Goal: Task Accomplishment & Management: Complete application form

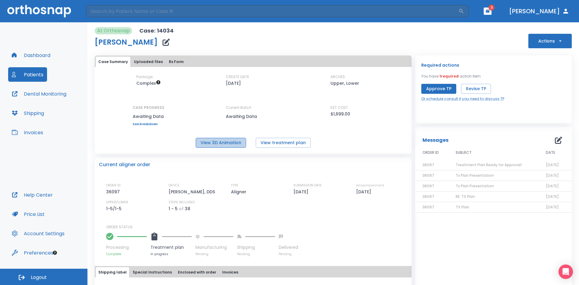
click at [220, 143] on button "View 3D Animation" at bounding box center [221, 143] width 50 height 10
click at [31, 72] on button "Patients" at bounding box center [27, 74] width 39 height 14
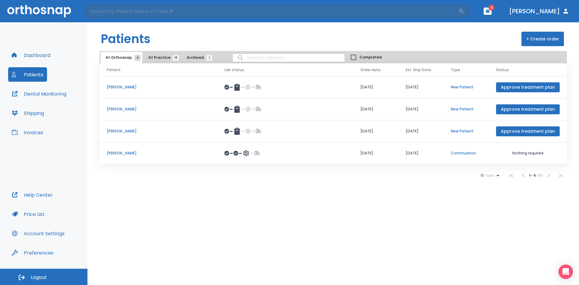
click at [123, 152] on p "[PERSON_NAME]" at bounding box center [158, 152] width 103 height 5
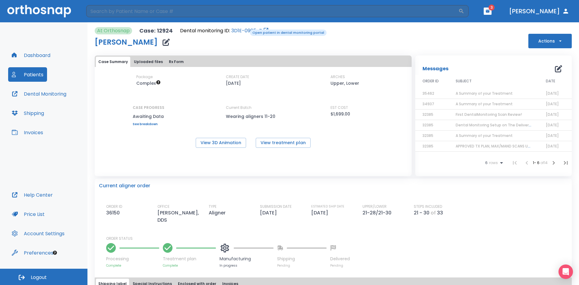
click at [246, 29] on link "3D1E-0905-Z" at bounding box center [246, 30] width 30 height 7
click at [236, 31] on link "3D1E-0905-Z" at bounding box center [246, 30] width 30 height 7
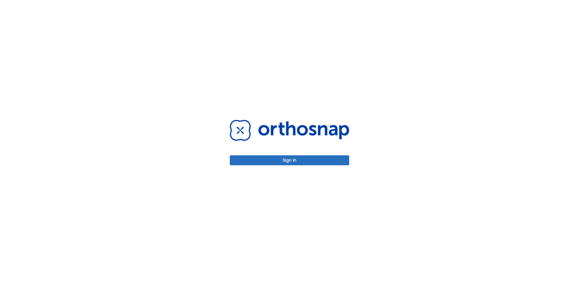
click at [290, 161] on button "Sign in" at bounding box center [289, 160] width 119 height 10
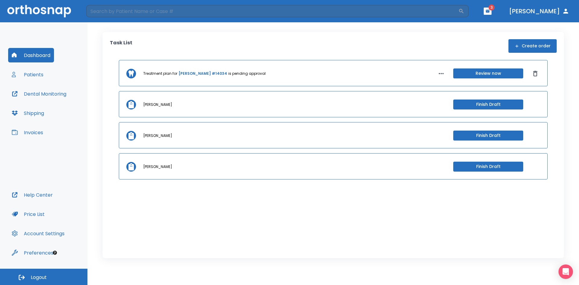
click at [33, 74] on button "Patients" at bounding box center [27, 74] width 39 height 14
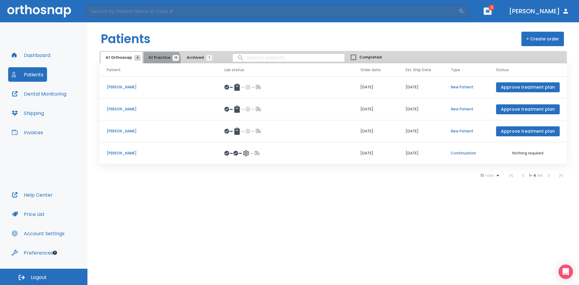
click at [159, 61] on button "At Practice 18" at bounding box center [162, 57] width 37 height 11
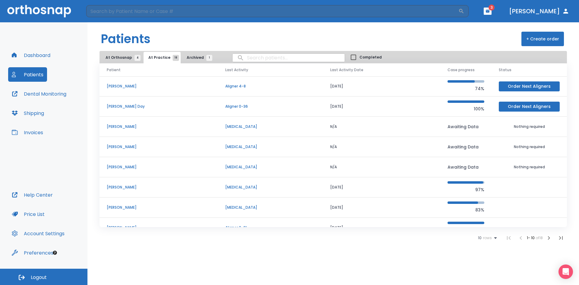
scroll to position [52, 0]
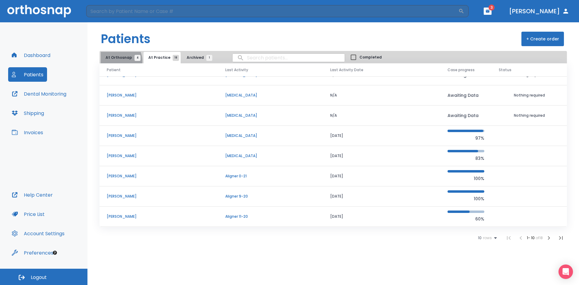
click at [119, 61] on button "At Orthosnap 4" at bounding box center [122, 57] width 42 height 11
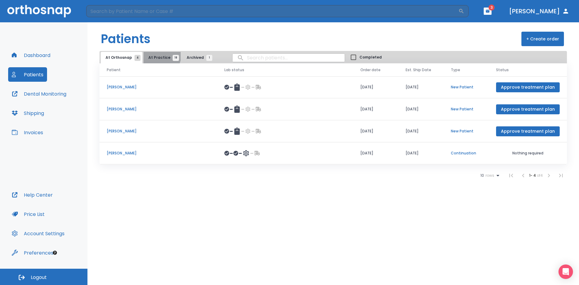
click at [159, 55] on span "At Practice 18" at bounding box center [161, 57] width 27 height 5
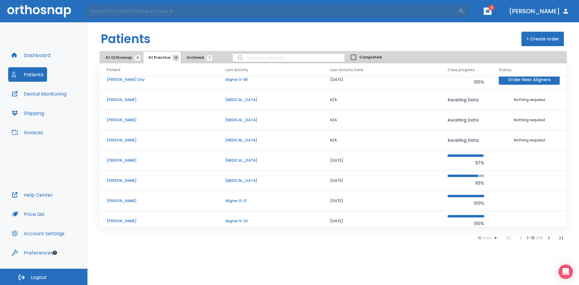
scroll to position [52, 0]
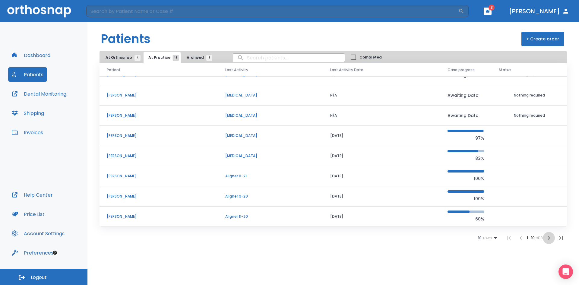
click at [549, 239] on icon "button" at bounding box center [548, 237] width 7 height 7
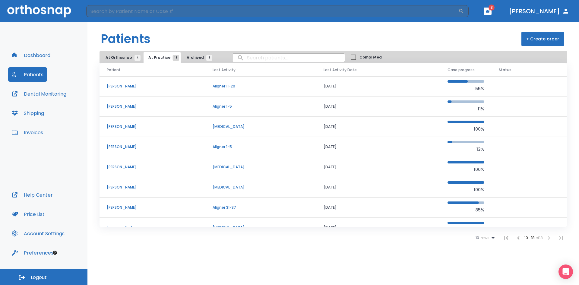
click at [127, 86] on p "[PERSON_NAME]" at bounding box center [152, 86] width 91 height 5
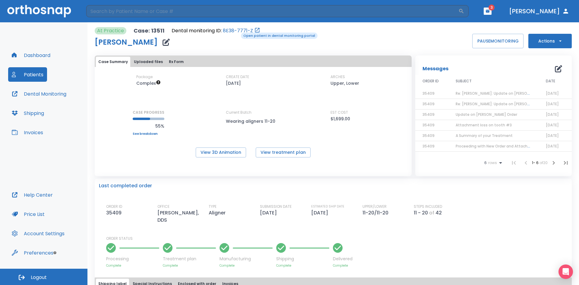
click at [237, 33] on link "8E38-7771-Z" at bounding box center [238, 30] width 30 height 7
click at [557, 41] on icon "button" at bounding box center [560, 41] width 6 height 6
click at [346, 46] on div at bounding box center [289, 142] width 579 height 285
click at [558, 42] on icon "button" at bounding box center [560, 41] width 6 height 6
click at [556, 89] on p "Order Next Aligners" at bounding box center [546, 88] width 34 height 5
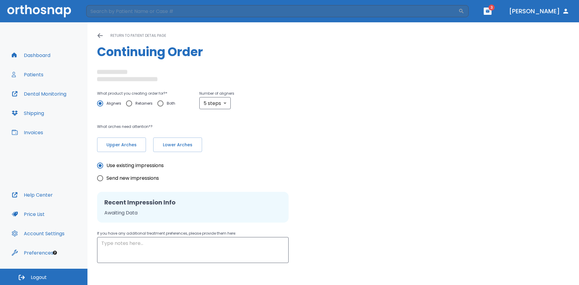
type textarea "please do not place attachments on existing crowns."
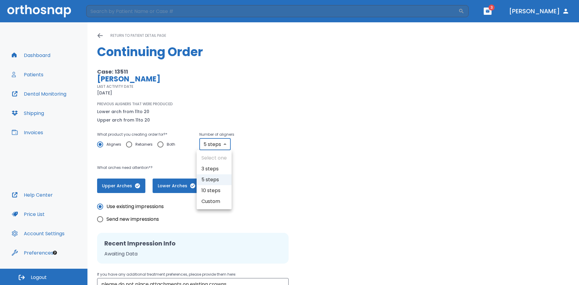
click at [226, 141] on body "​ 3 [PERSON_NAME] Dashboard Patients Dental Monitoring Shipping Invoices Help C…" at bounding box center [289, 142] width 579 height 285
click at [206, 190] on li "10 steps" at bounding box center [214, 190] width 35 height 11
type input "10"
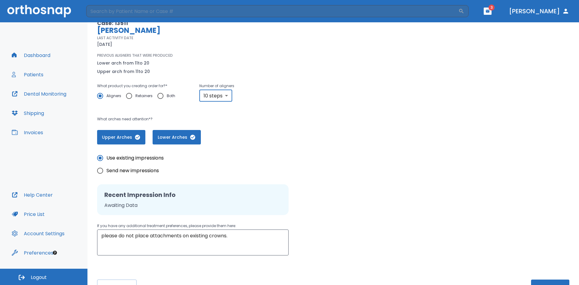
scroll to position [60, 0]
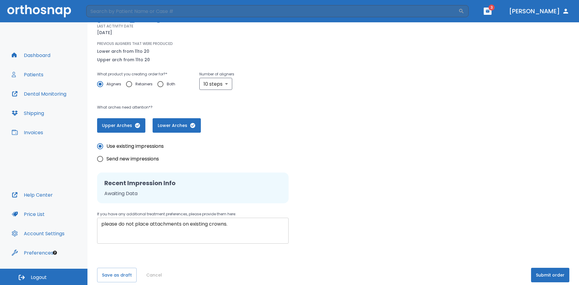
drag, startPoint x: 101, startPoint y: 225, endPoint x: 224, endPoint y: 227, distance: 122.7
click at [222, 229] on div "please do not place attachments on existing crowns. x ​" at bounding box center [192, 231] width 191 height 26
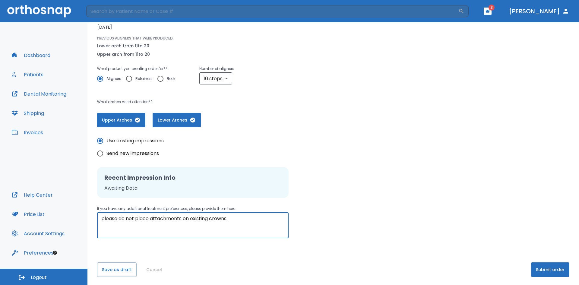
scroll to position [67, 0]
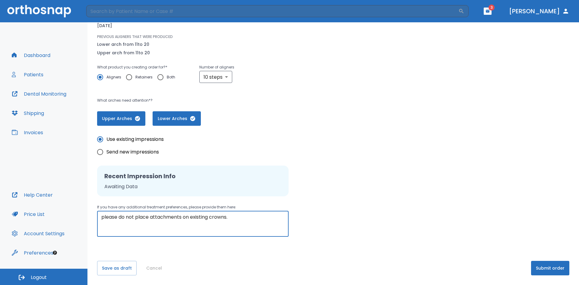
click at [543, 269] on button "Submit order" at bounding box center [550, 268] width 38 height 14
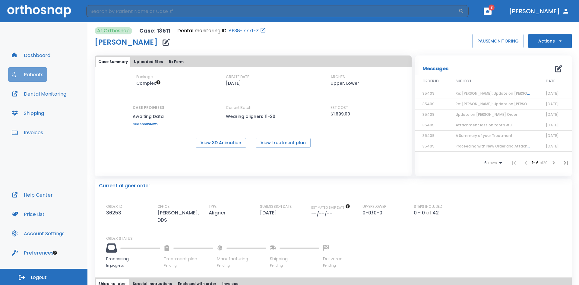
click at [34, 74] on button "Patients" at bounding box center [27, 74] width 39 height 14
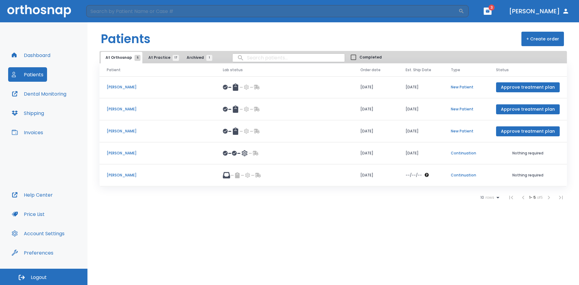
click at [109, 153] on p "[PERSON_NAME]" at bounding box center [158, 152] width 102 height 5
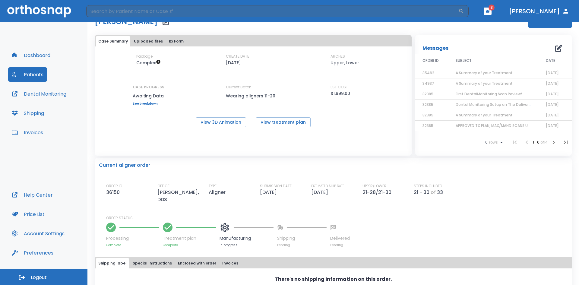
scroll to position [30, 0]
